Goal: Navigation & Orientation: Find specific page/section

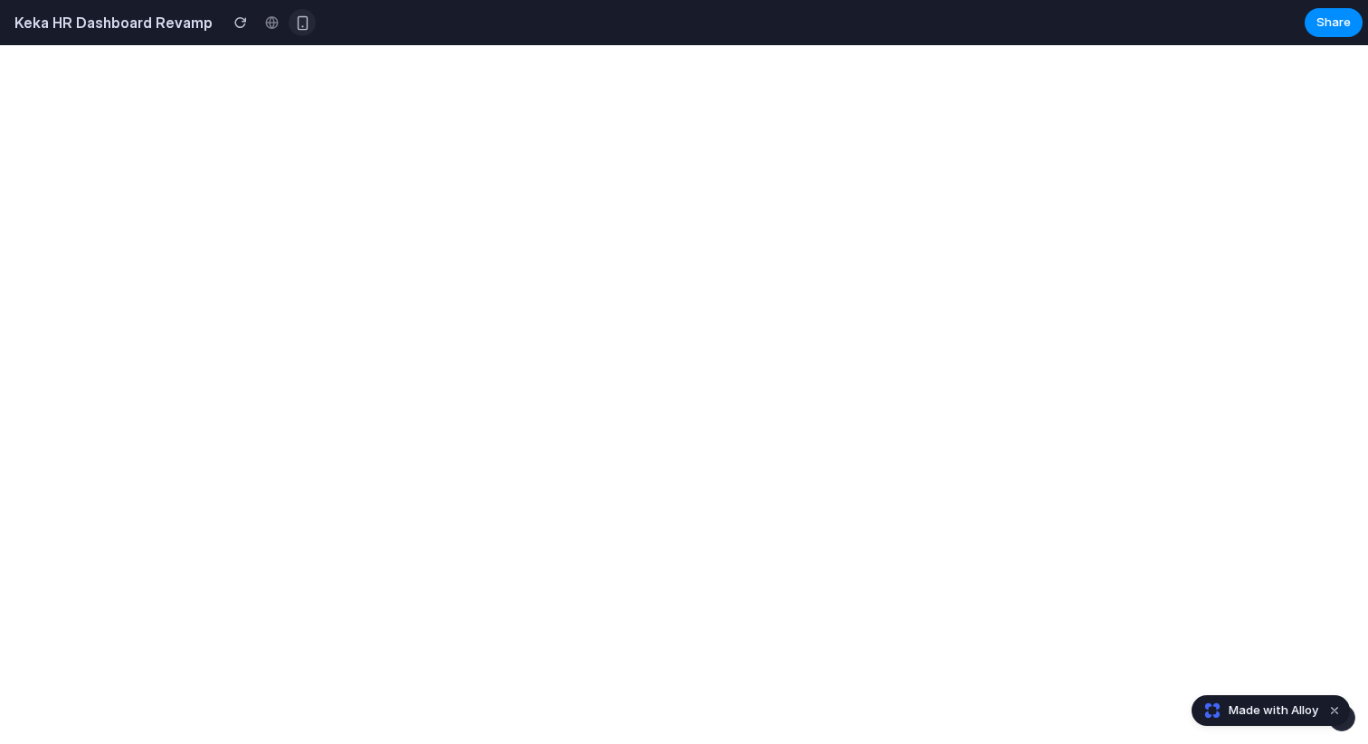
click at [295, 24] on div "button" at bounding box center [302, 22] width 15 height 15
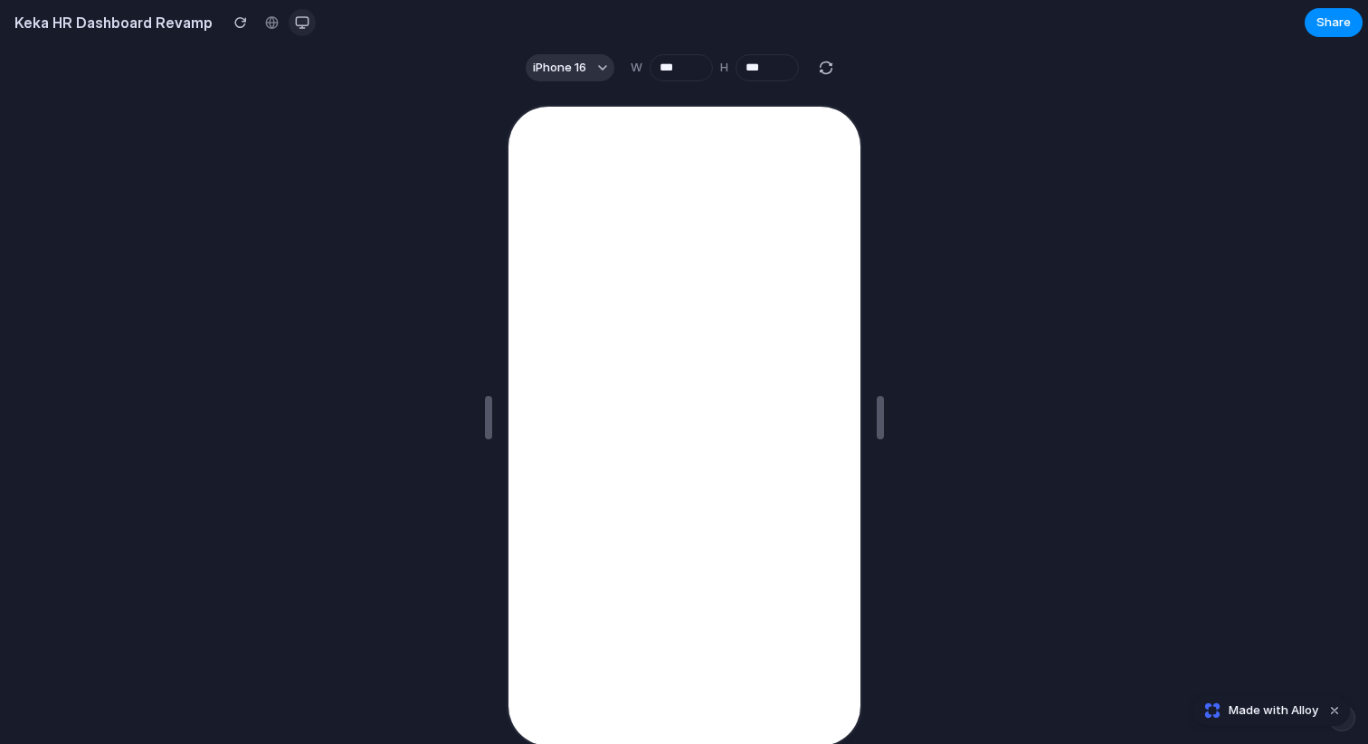
click at [298, 19] on div "button" at bounding box center [302, 22] width 14 height 14
